Goal: Task Accomplishment & Management: Manage account settings

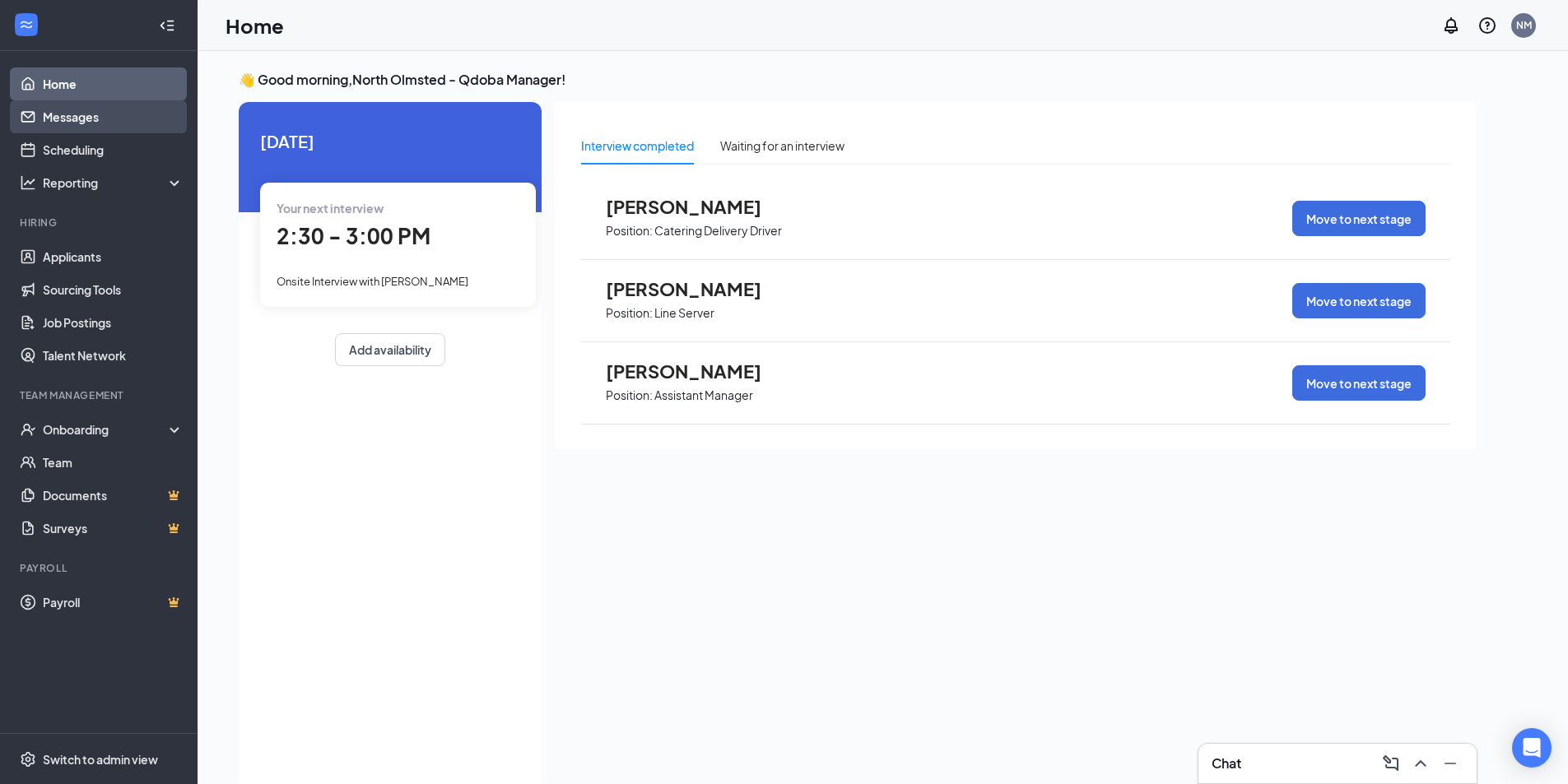
click at [94, 117] on link "Messages" at bounding box center [113, 117] width 140 height 33
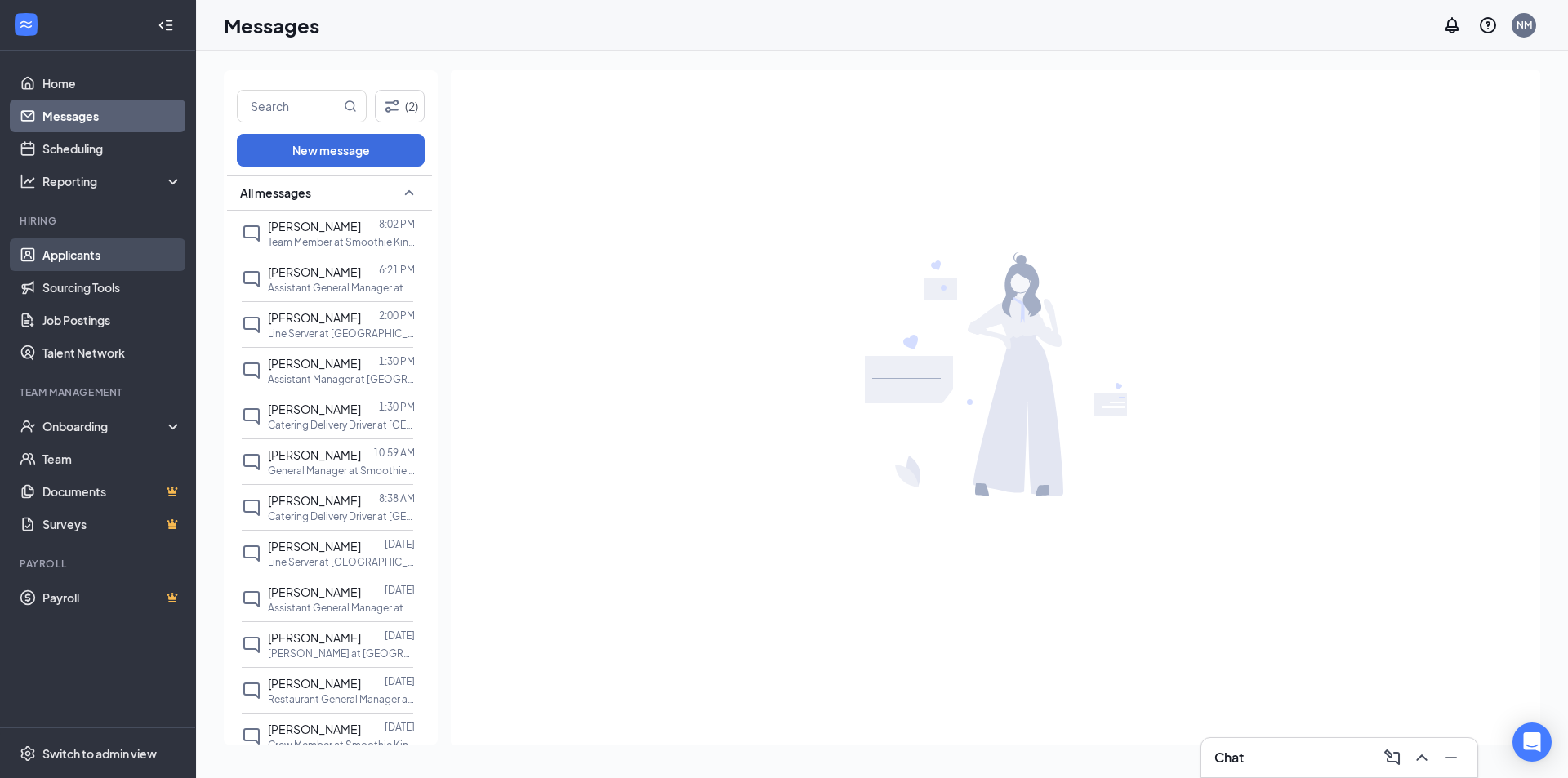
click at [116, 253] on link "Applicants" at bounding box center [112, 255] width 139 height 33
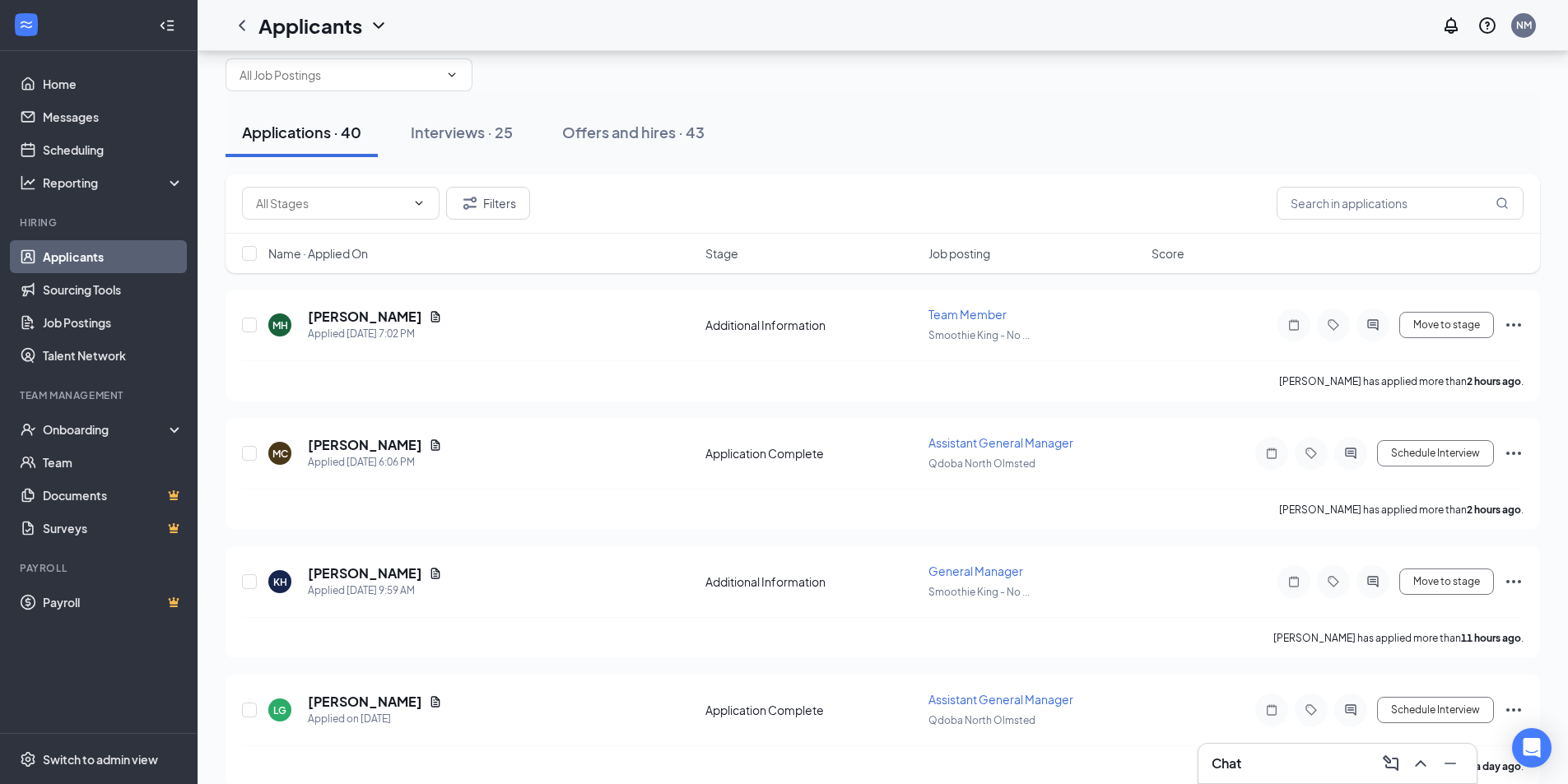
scroll to position [82, 0]
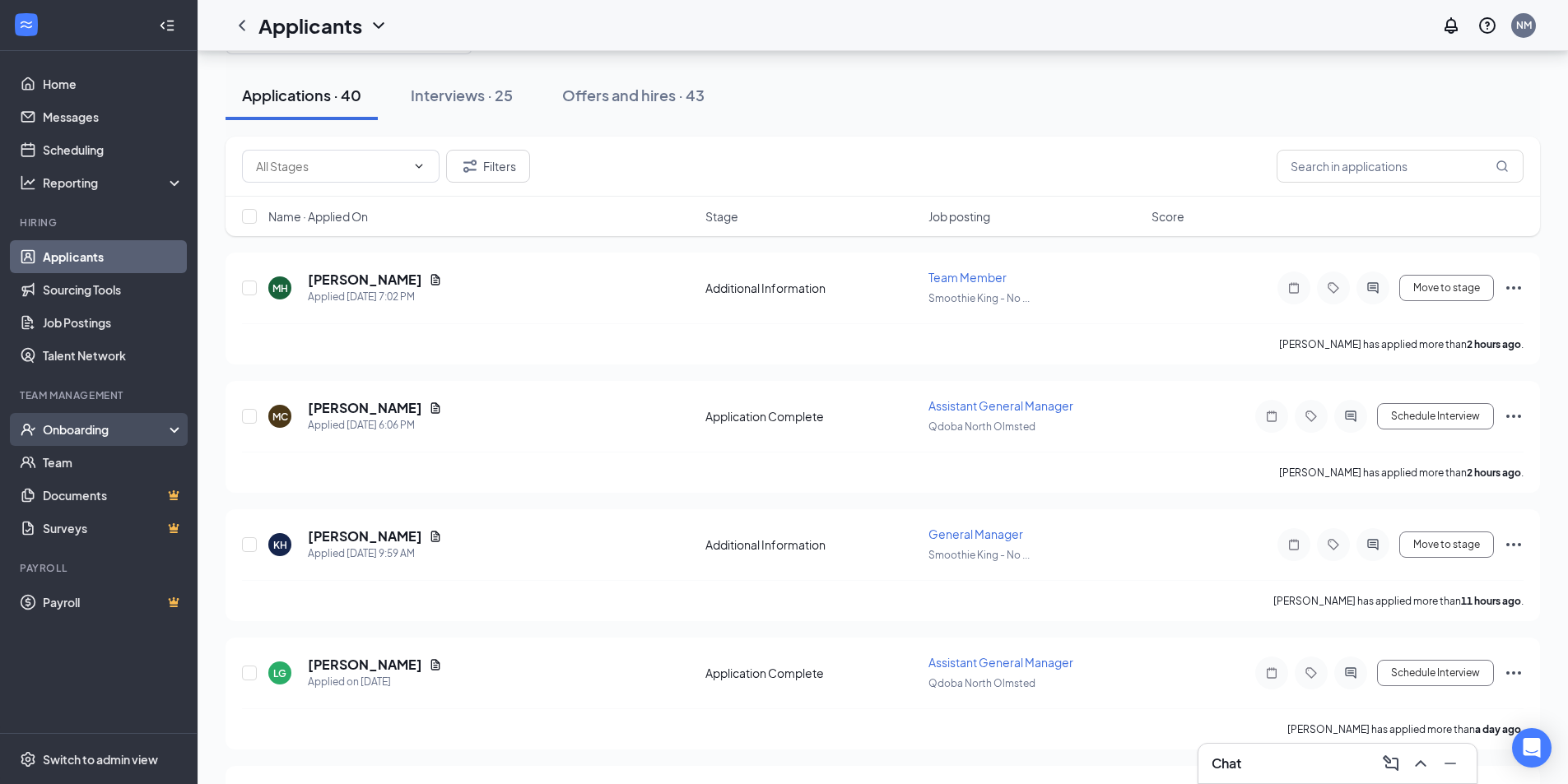
click at [128, 431] on div "Onboarding" at bounding box center [105, 429] width 127 height 17
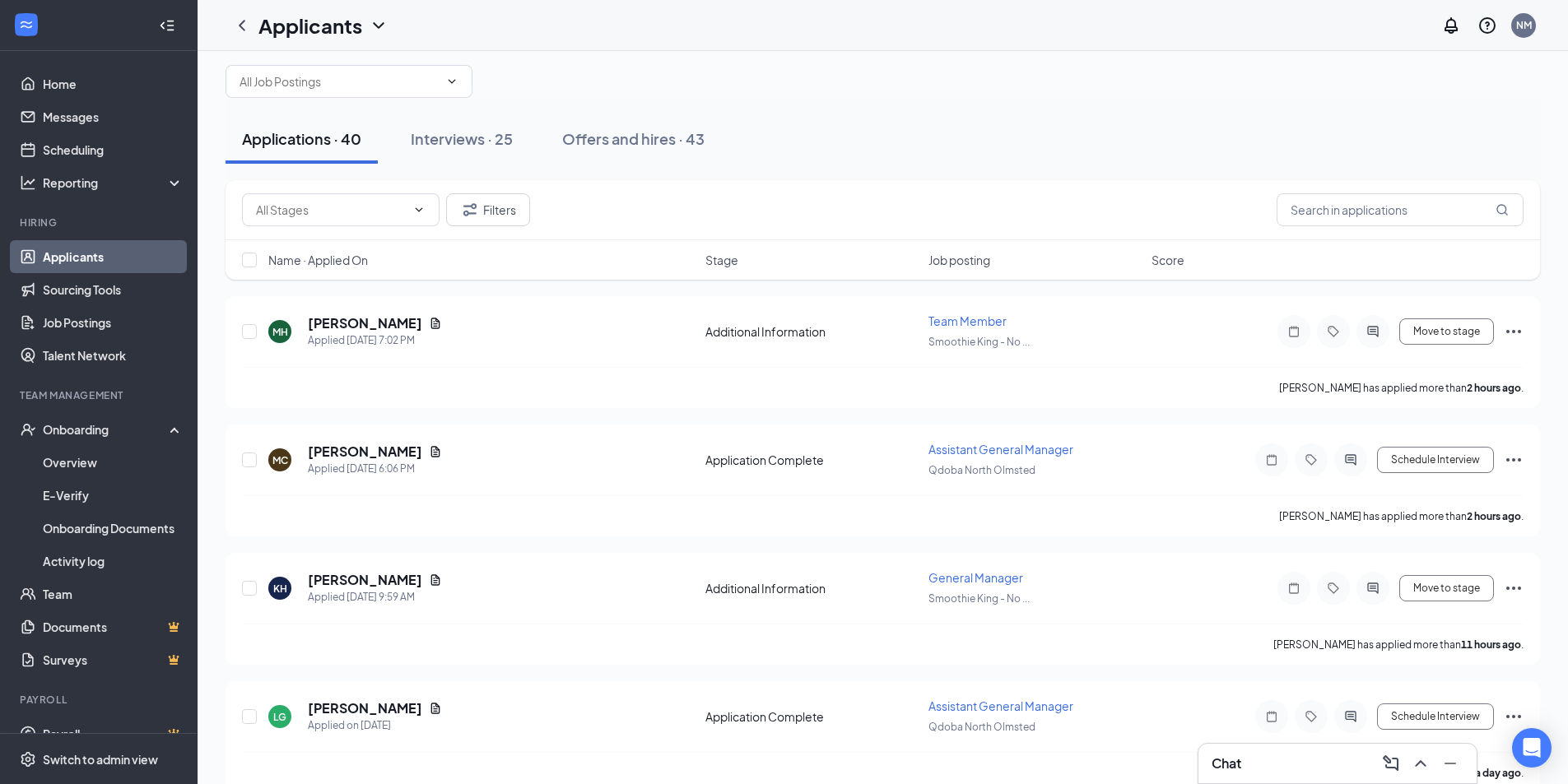
scroll to position [0, 0]
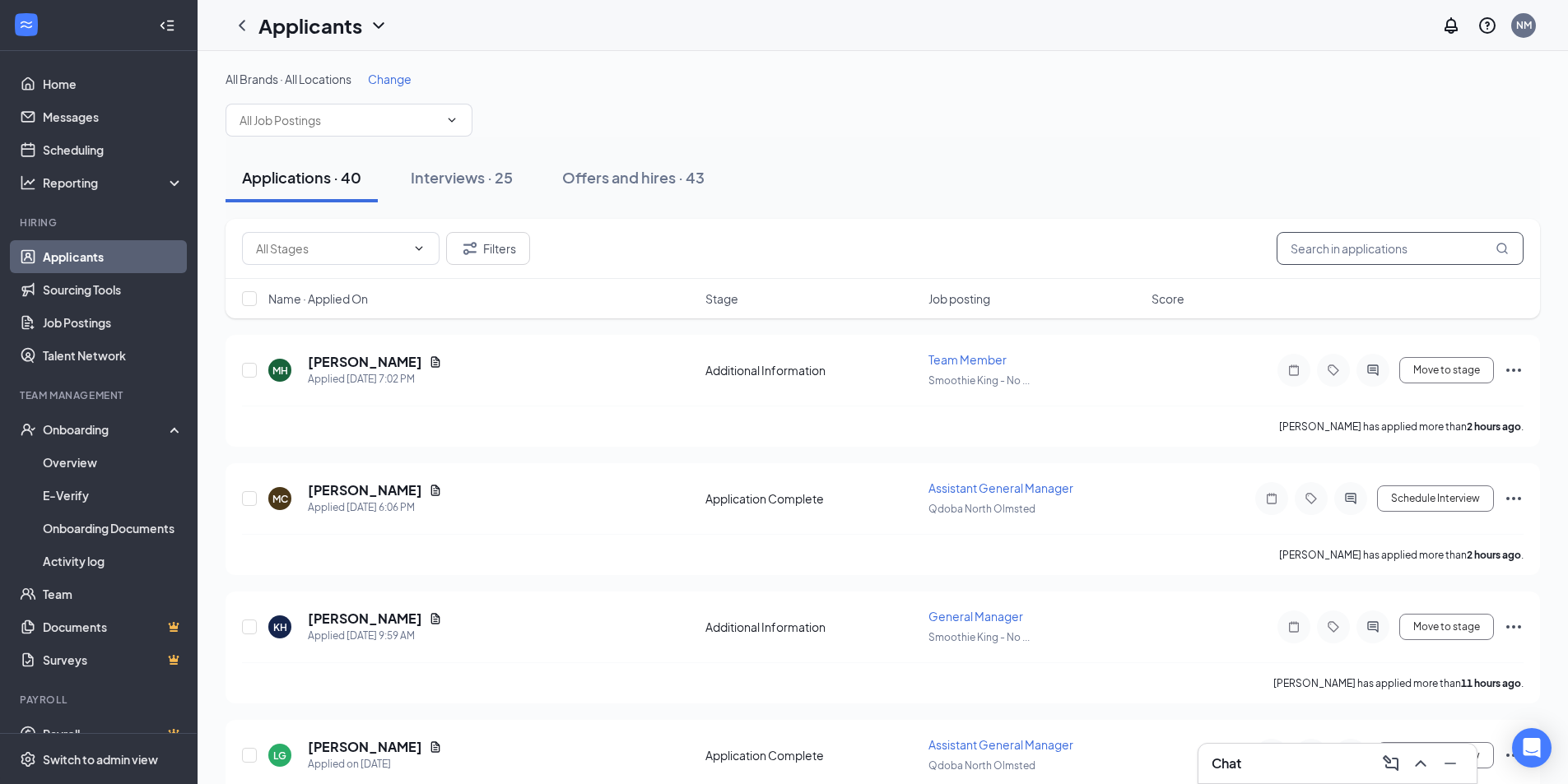
click at [1308, 245] on input "text" at bounding box center [1399, 248] width 247 height 33
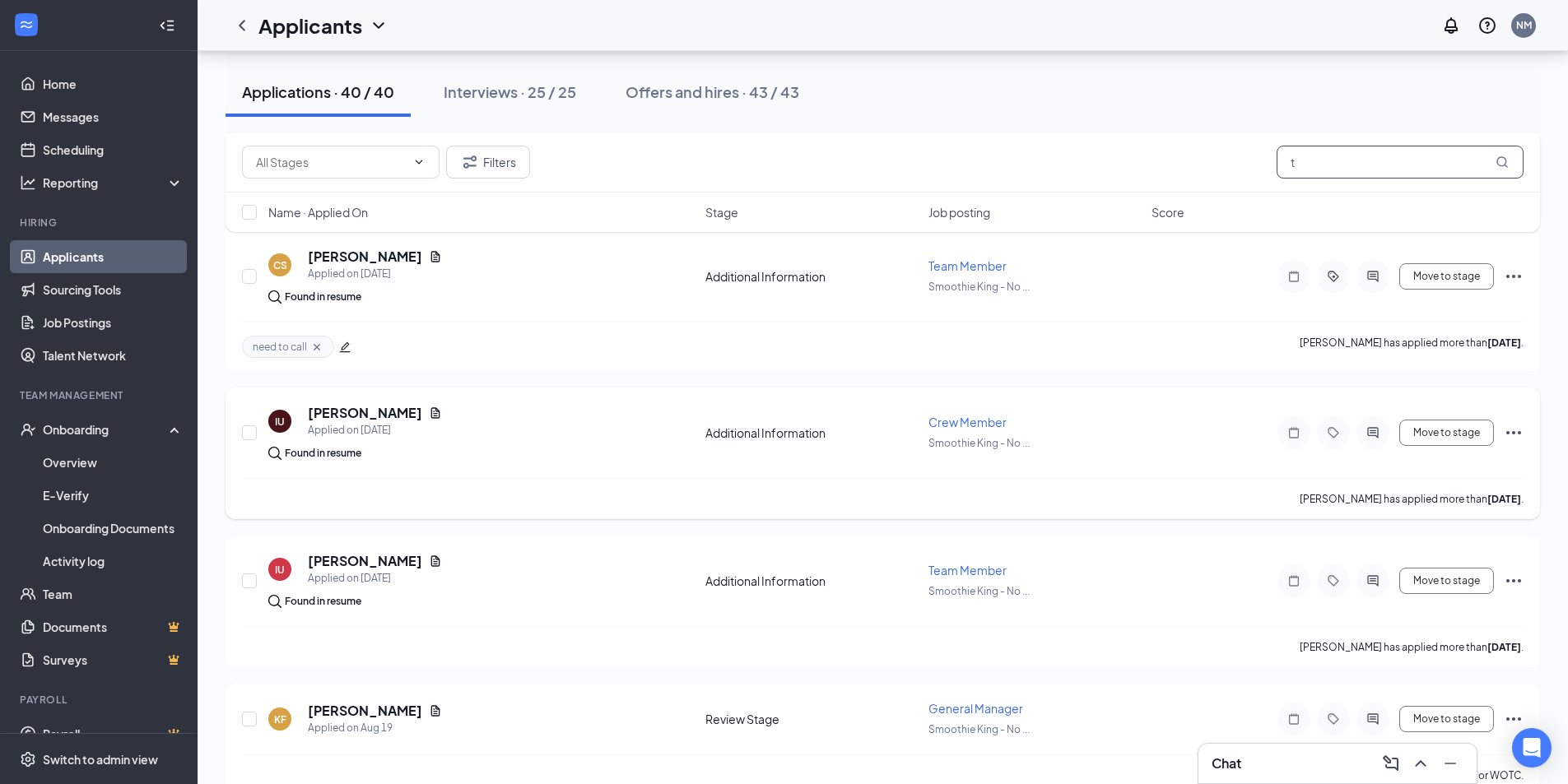
scroll to position [1411, 0]
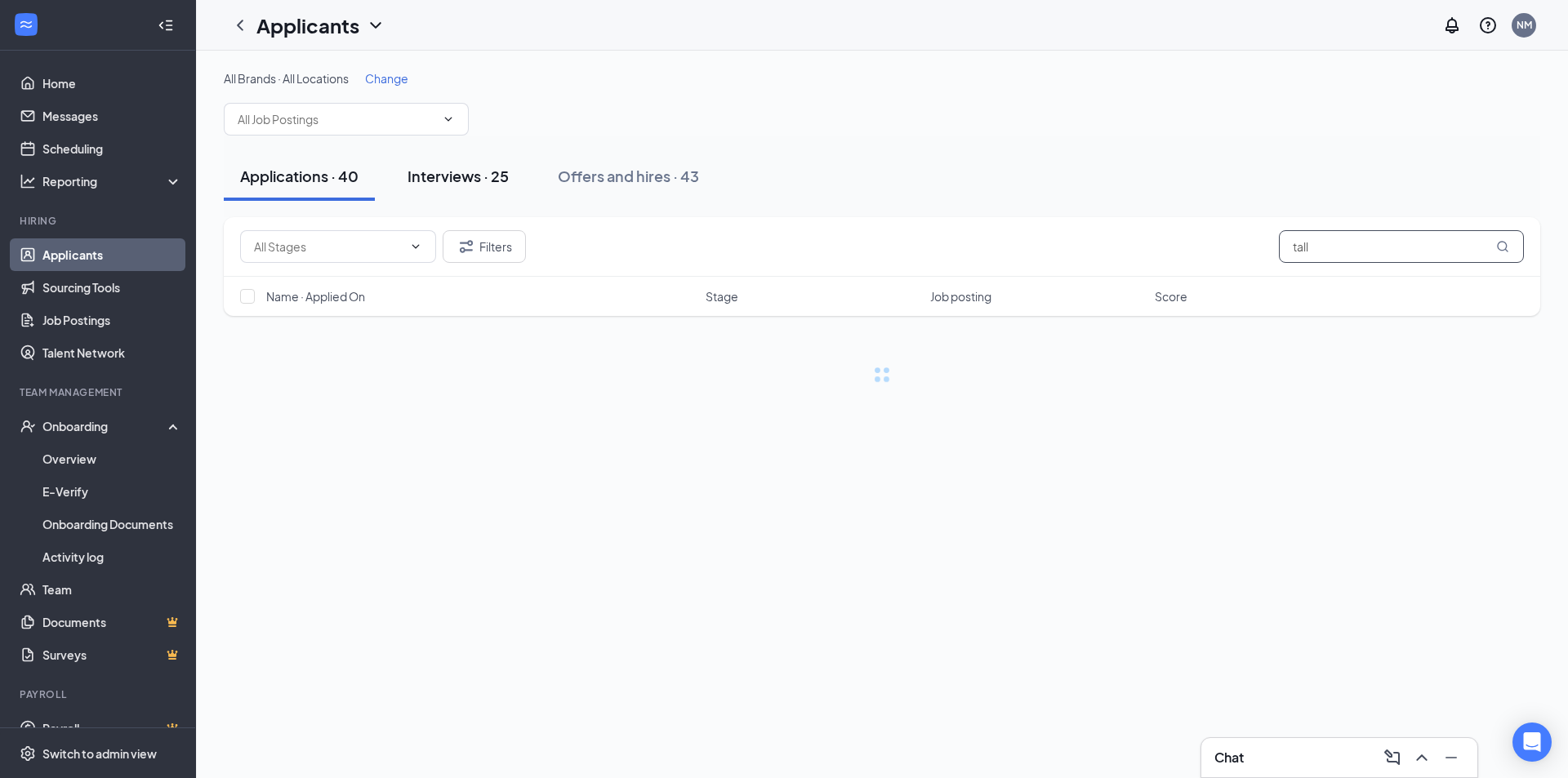
type input "tall"
click at [478, 181] on div "Interviews · 25" at bounding box center [458, 176] width 101 height 20
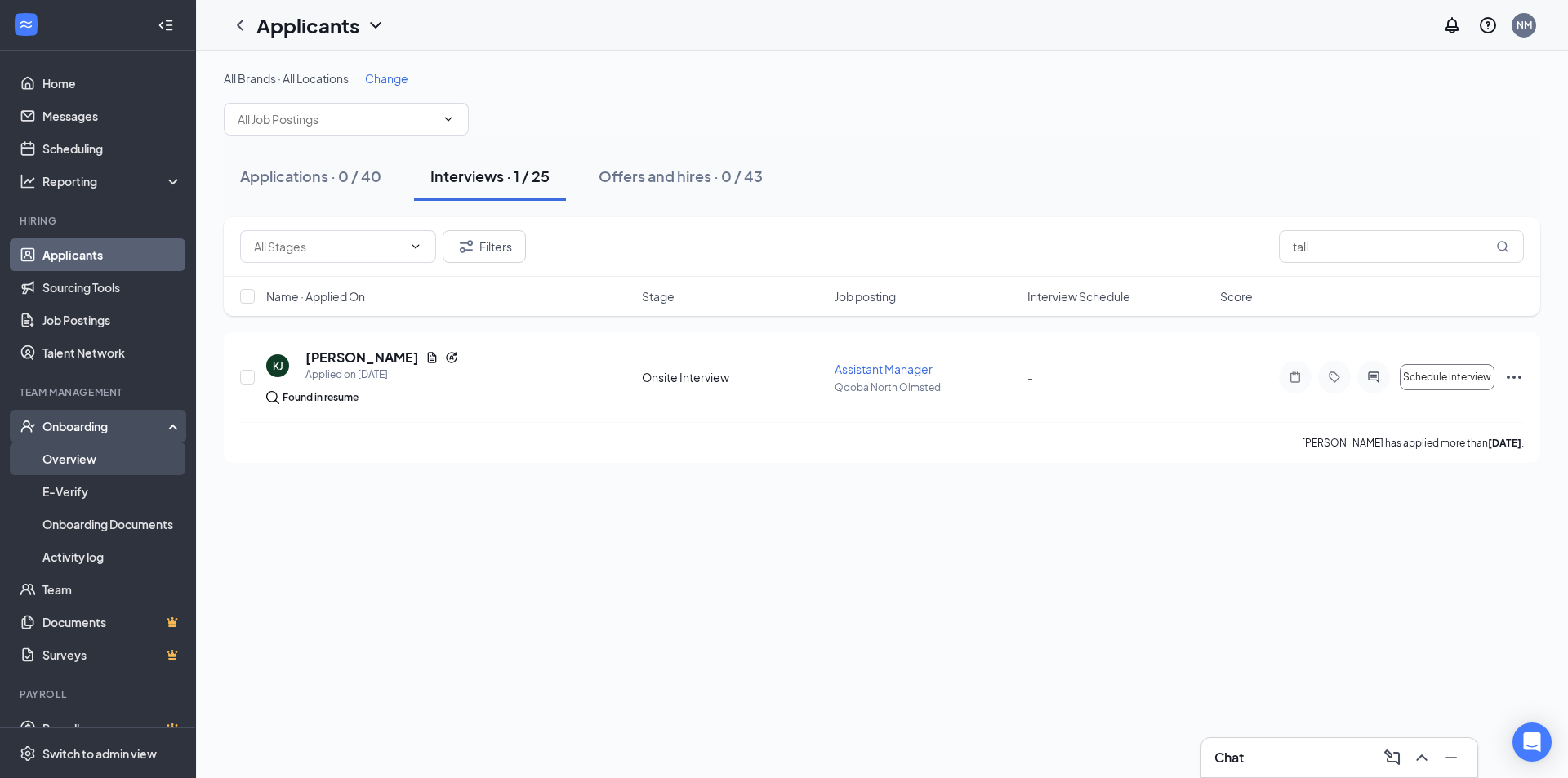
click at [62, 452] on link "Overview" at bounding box center [112, 459] width 139 height 33
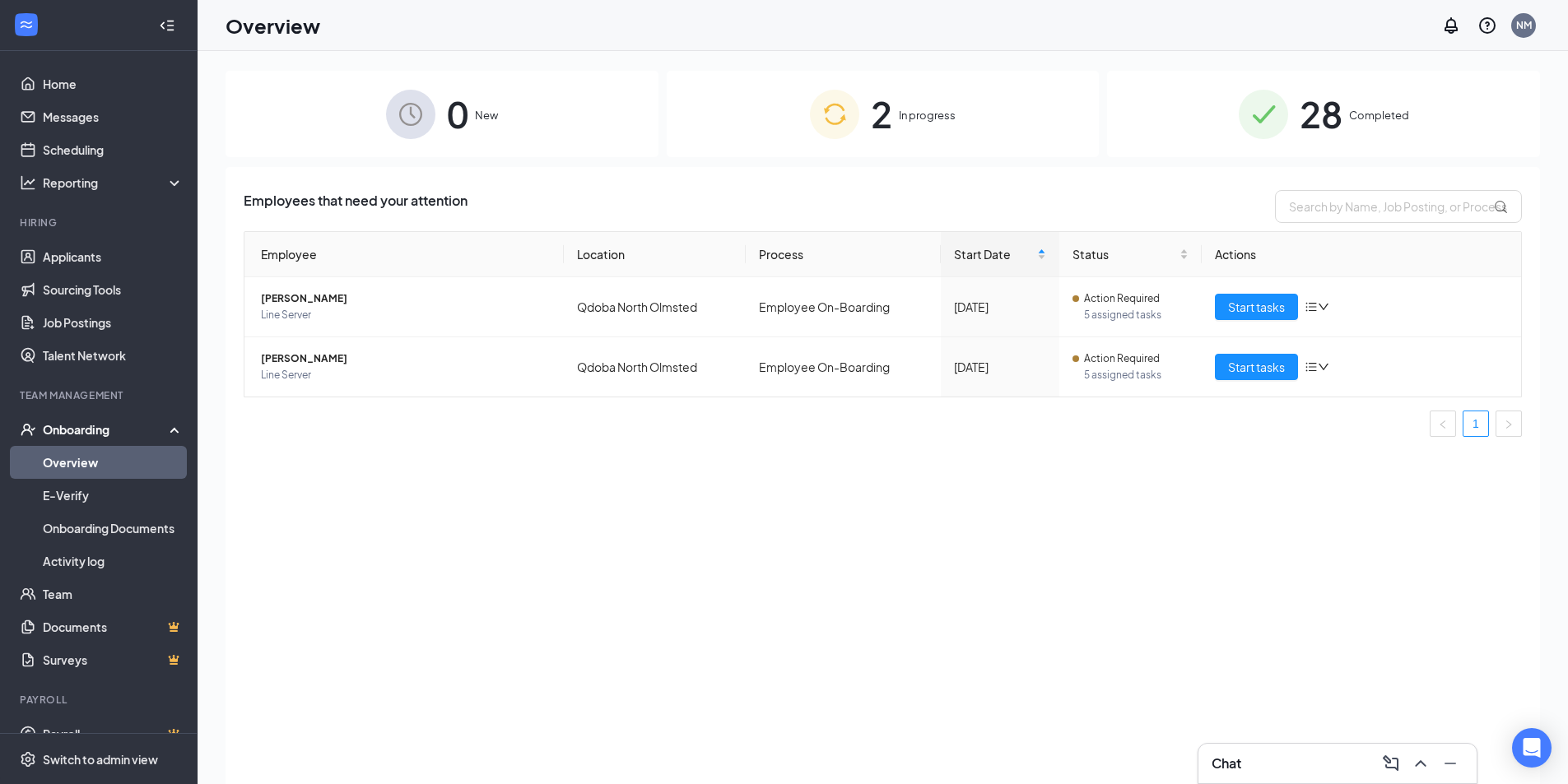
click at [866, 126] on div "2 In progress" at bounding box center [882, 115] width 433 height 87
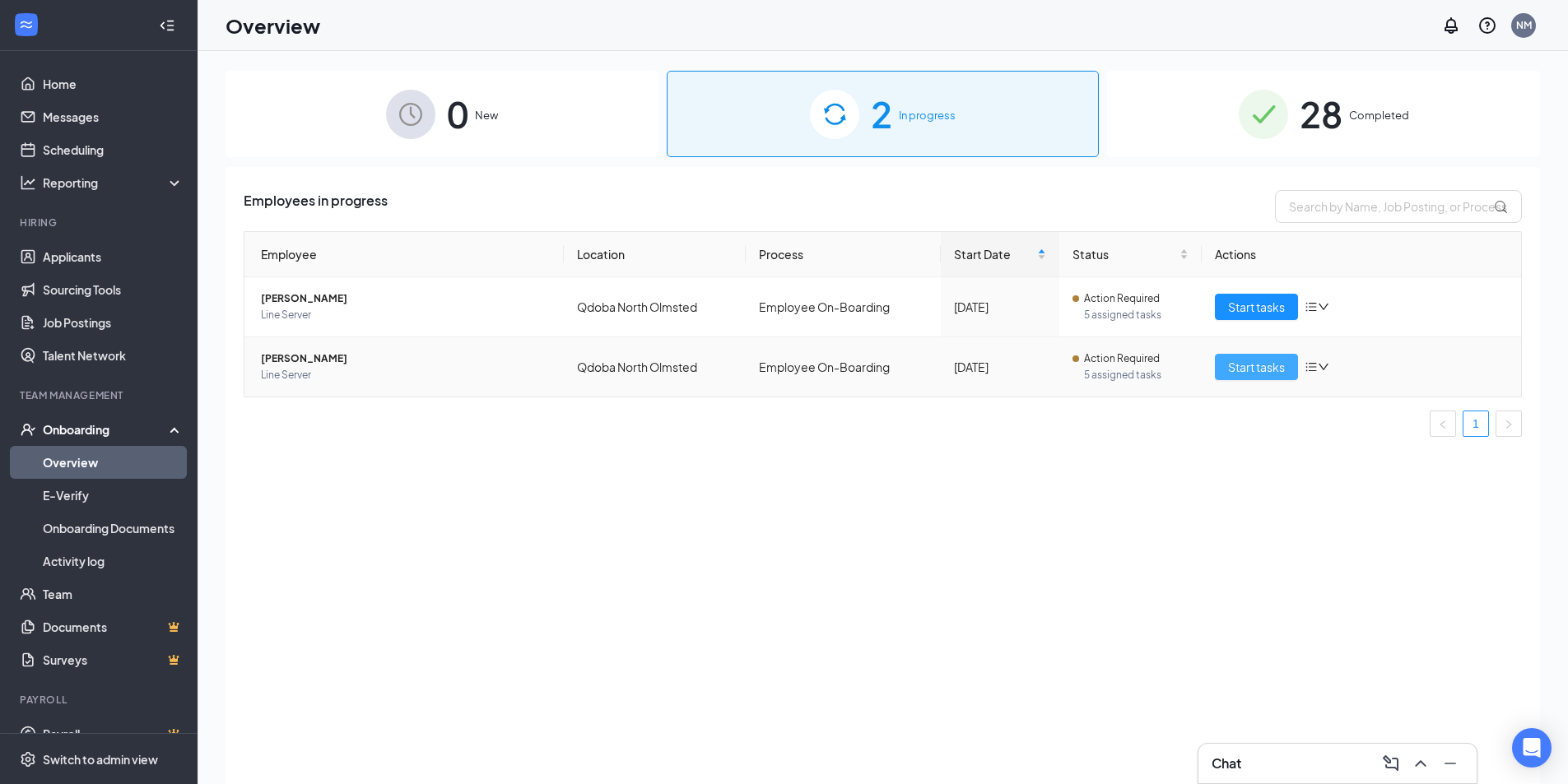
click at [1246, 365] on span "Start tasks" at bounding box center [1256, 367] width 56 height 18
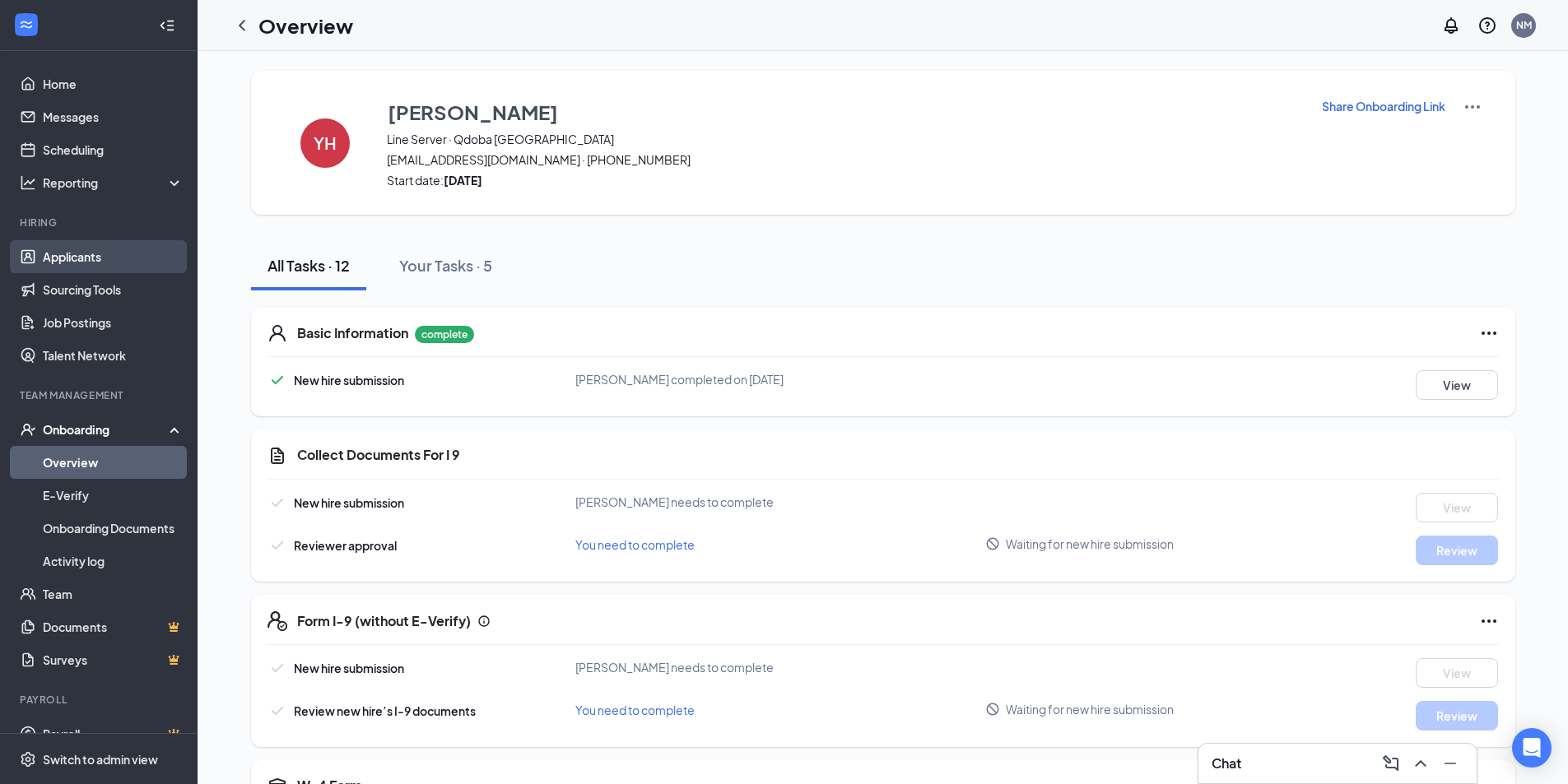
click at [111, 253] on link "Applicants" at bounding box center [113, 257] width 140 height 33
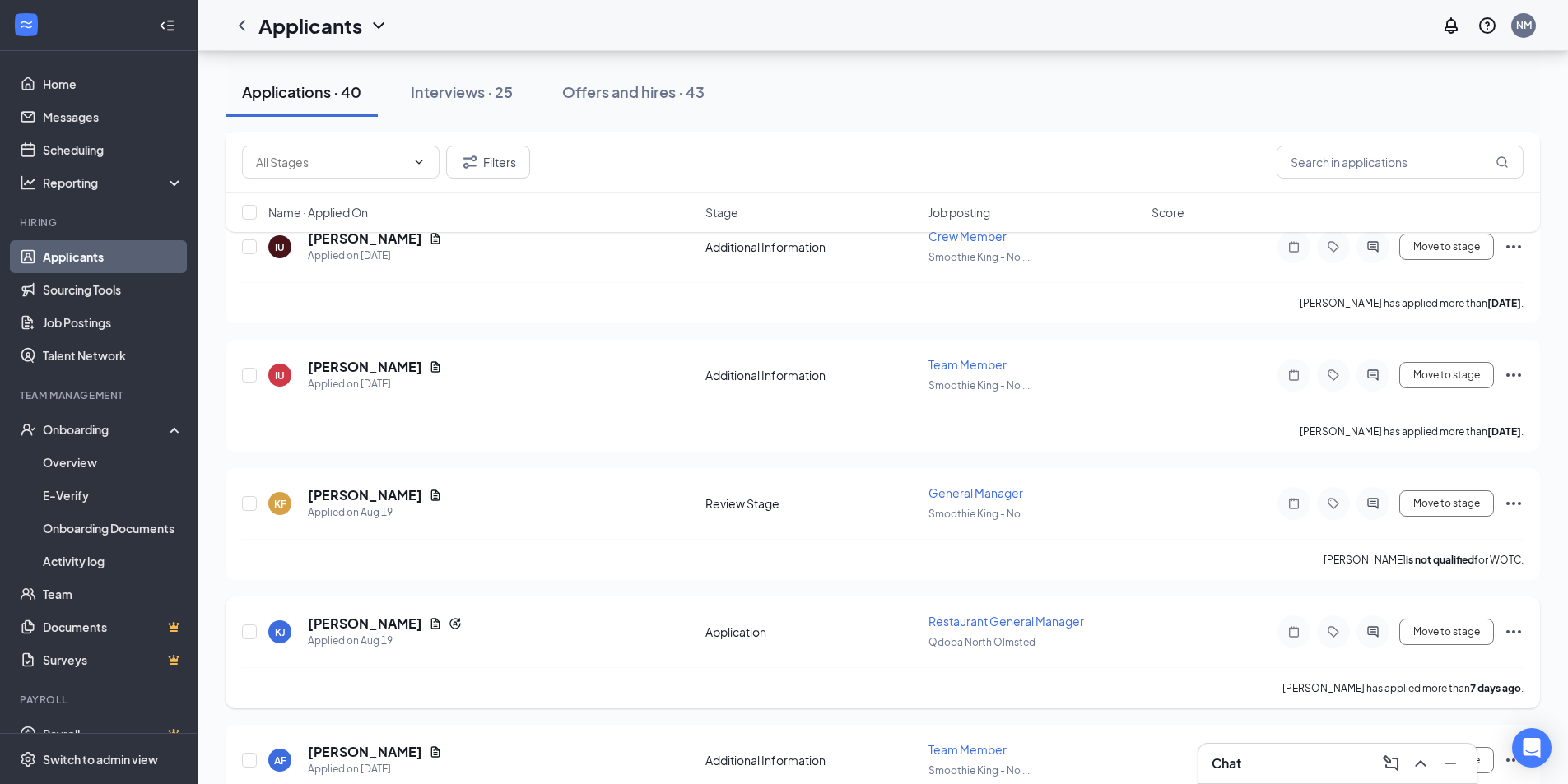
scroll to position [1480, 0]
